Goal: Navigation & Orientation: Go to known website

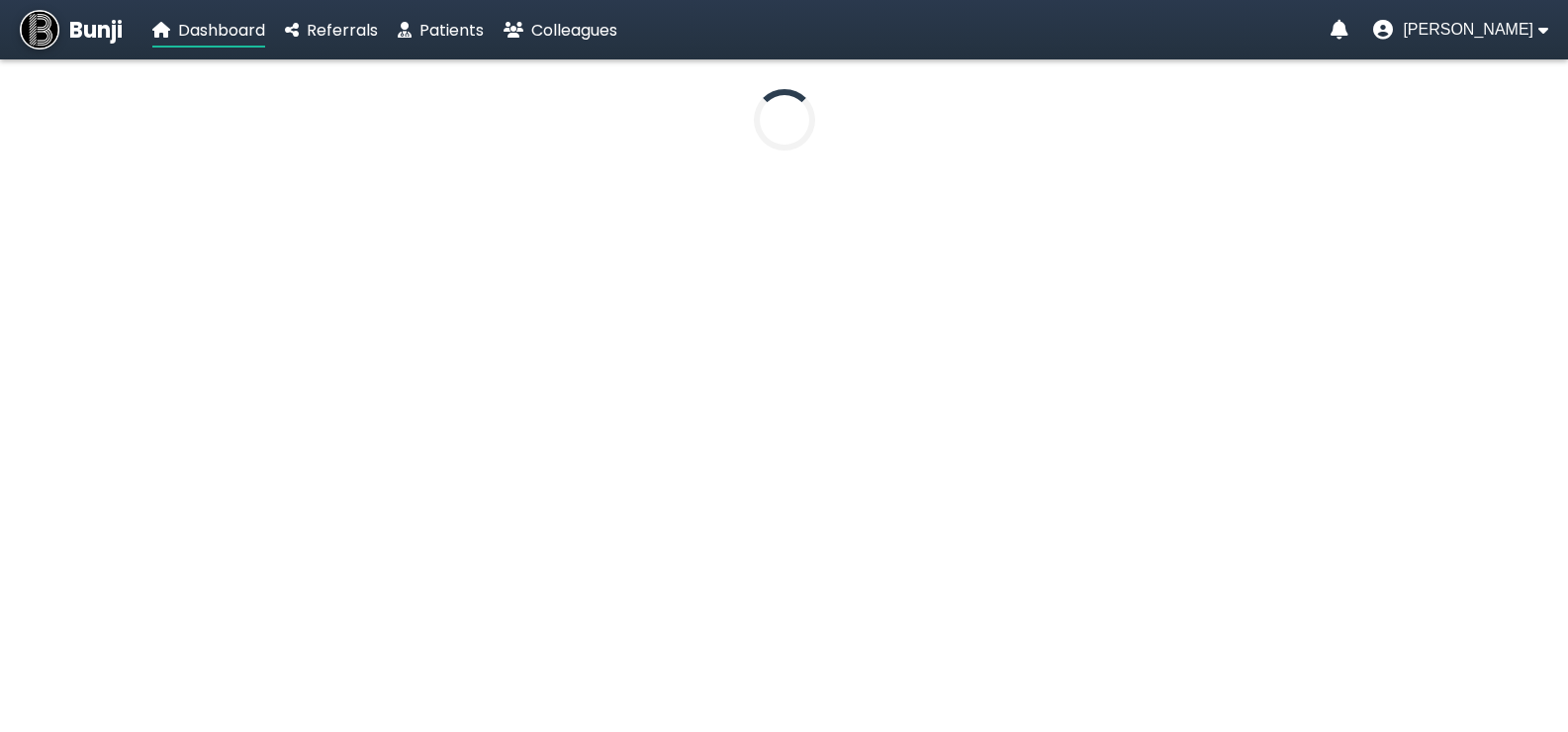
click at [88, 35] on span "Bunji" at bounding box center [96, 30] width 53 height 33
click at [88, 28] on span "Bunji" at bounding box center [96, 30] width 53 height 33
